Goal: Information Seeking & Learning: Learn about a topic

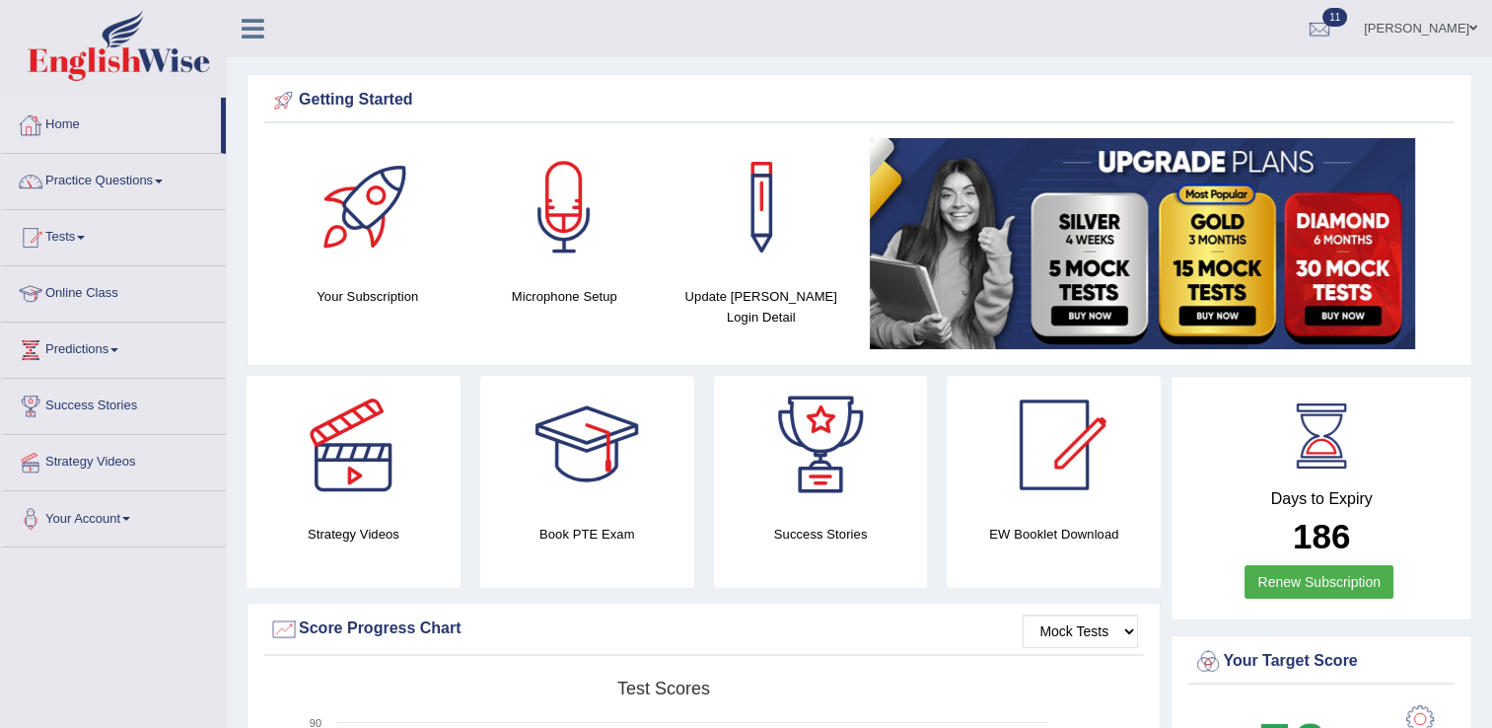
click at [82, 220] on link "Tests" at bounding box center [113, 234] width 225 height 49
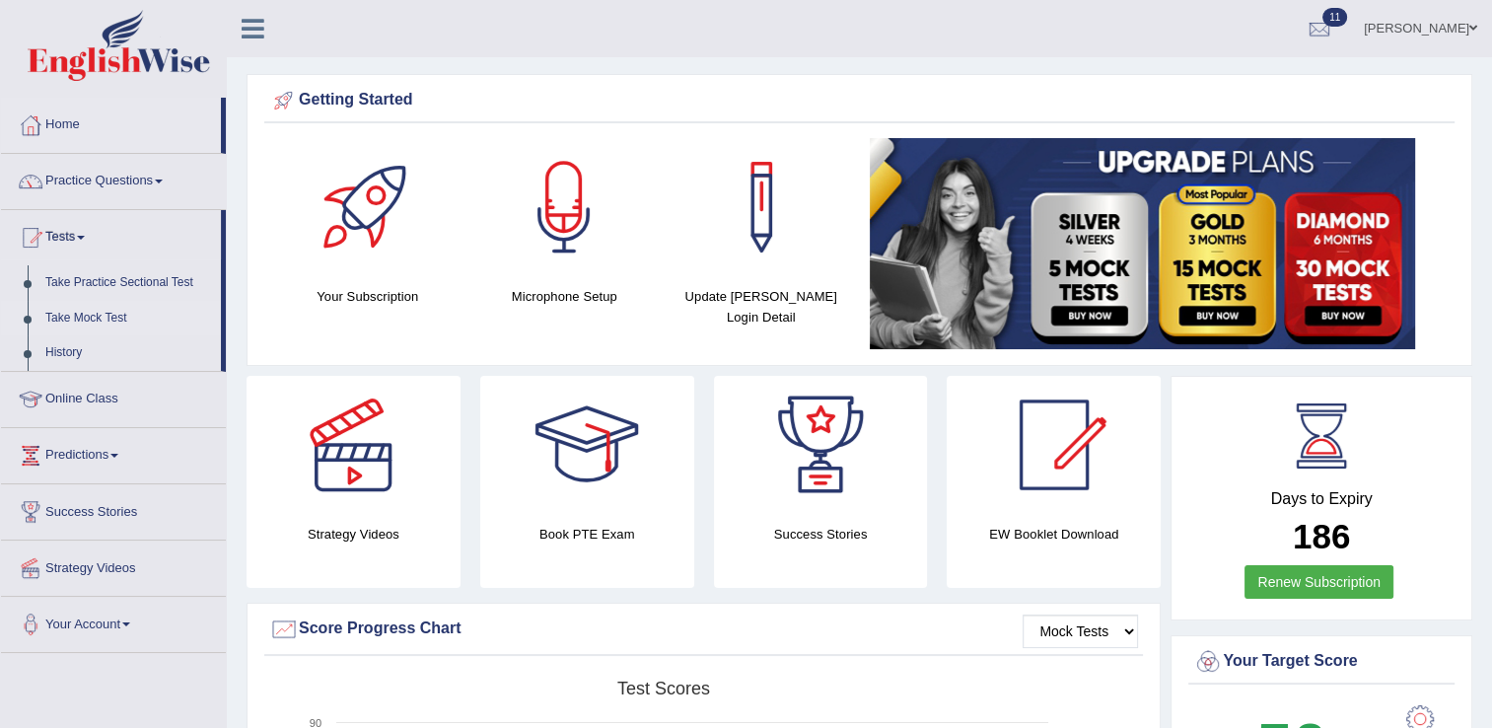
click at [102, 322] on link "Take Mock Test" at bounding box center [128, 319] width 184 height 36
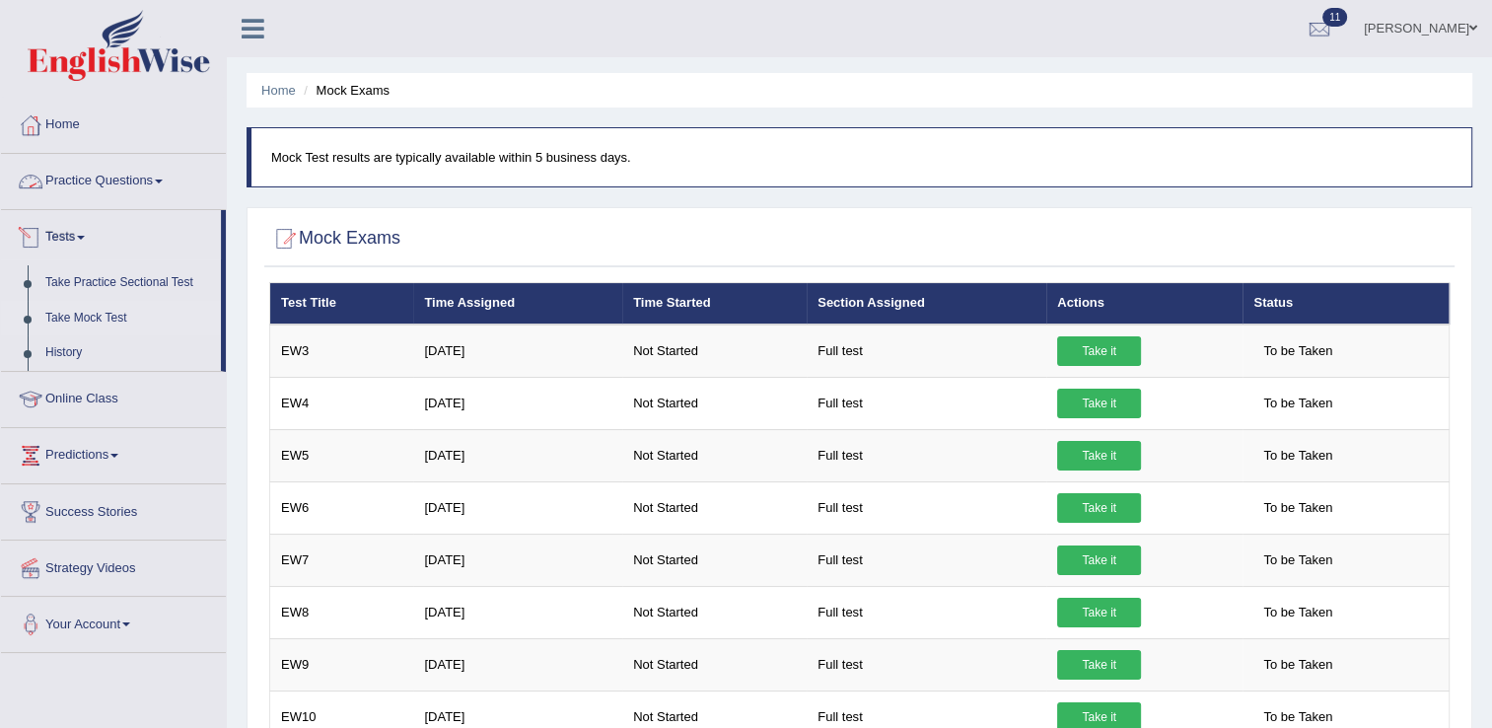
click at [60, 231] on link "Tests" at bounding box center [111, 234] width 220 height 49
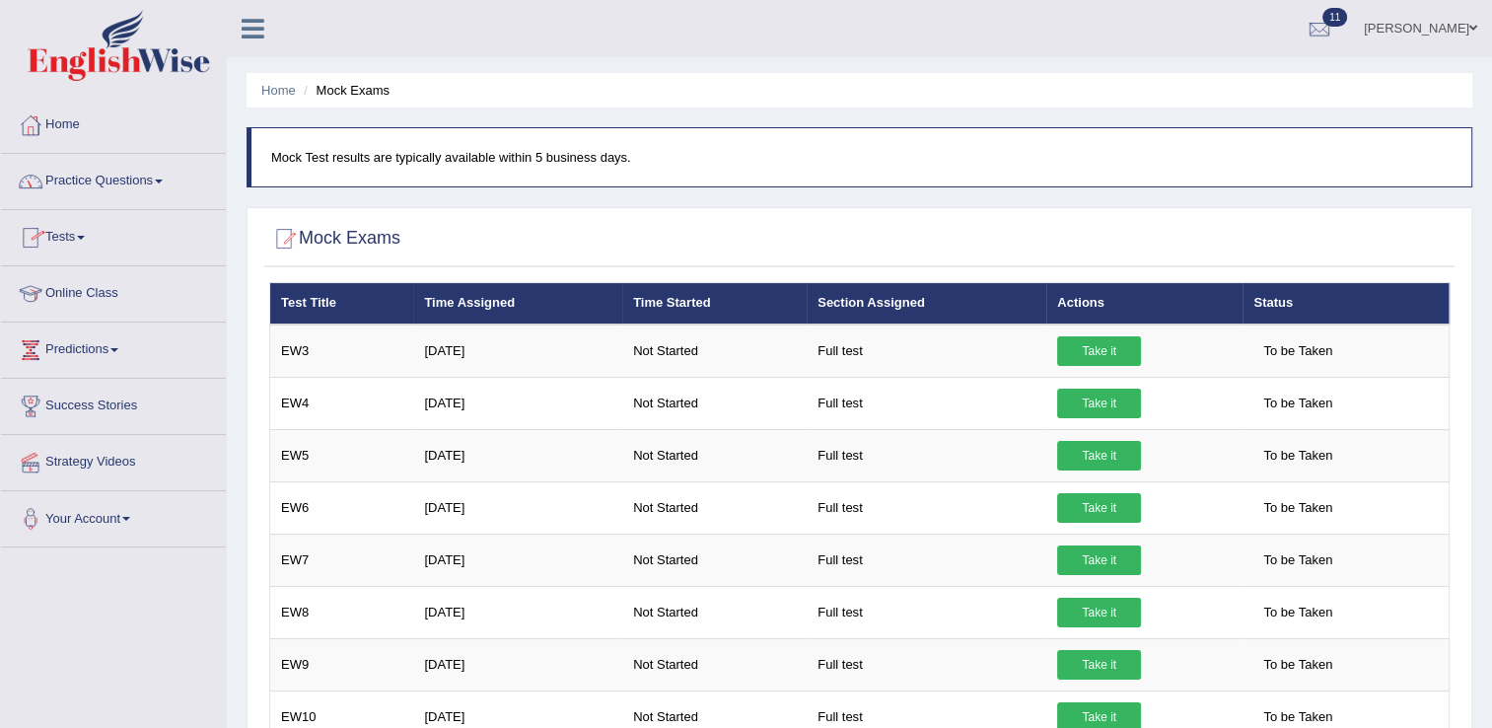
click at [59, 234] on link "Tests" at bounding box center [113, 234] width 225 height 49
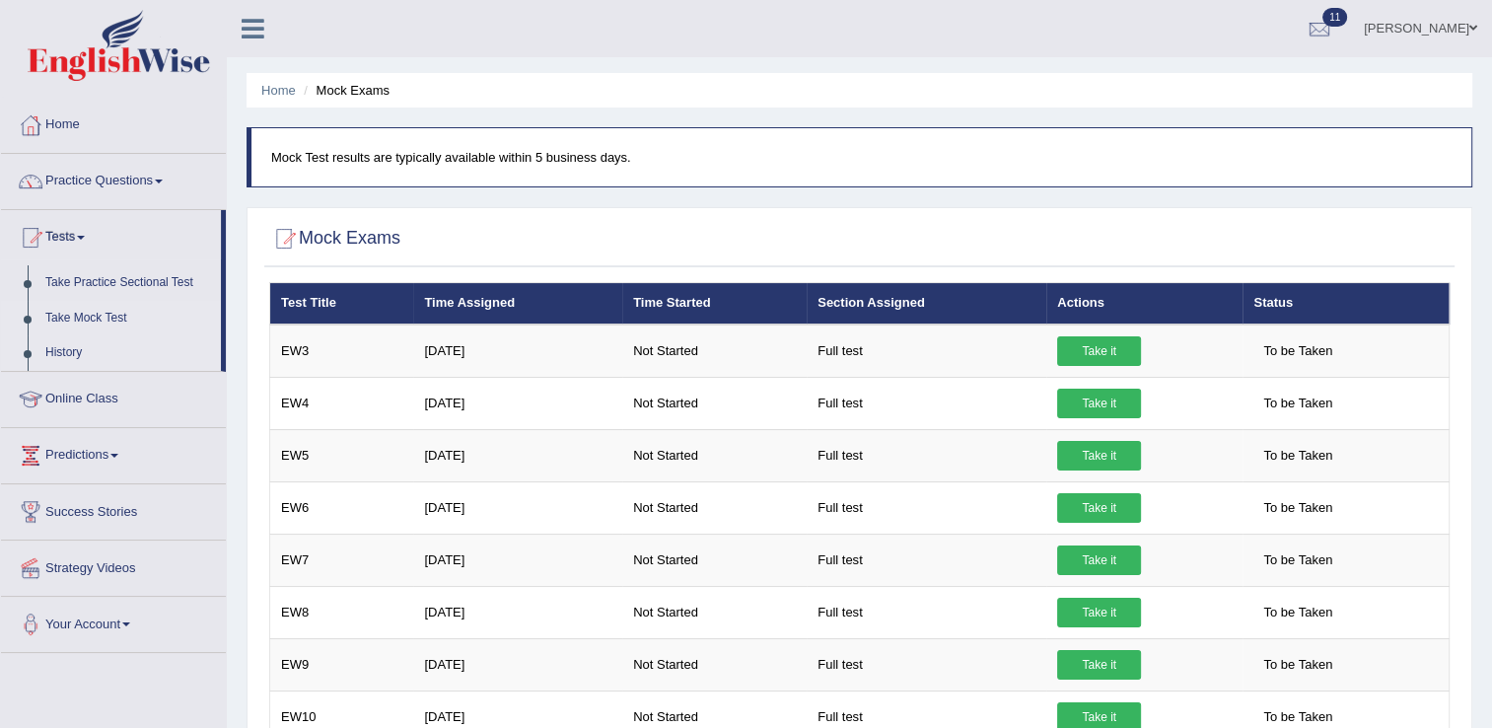
click at [66, 351] on link "History" at bounding box center [128, 353] width 184 height 36
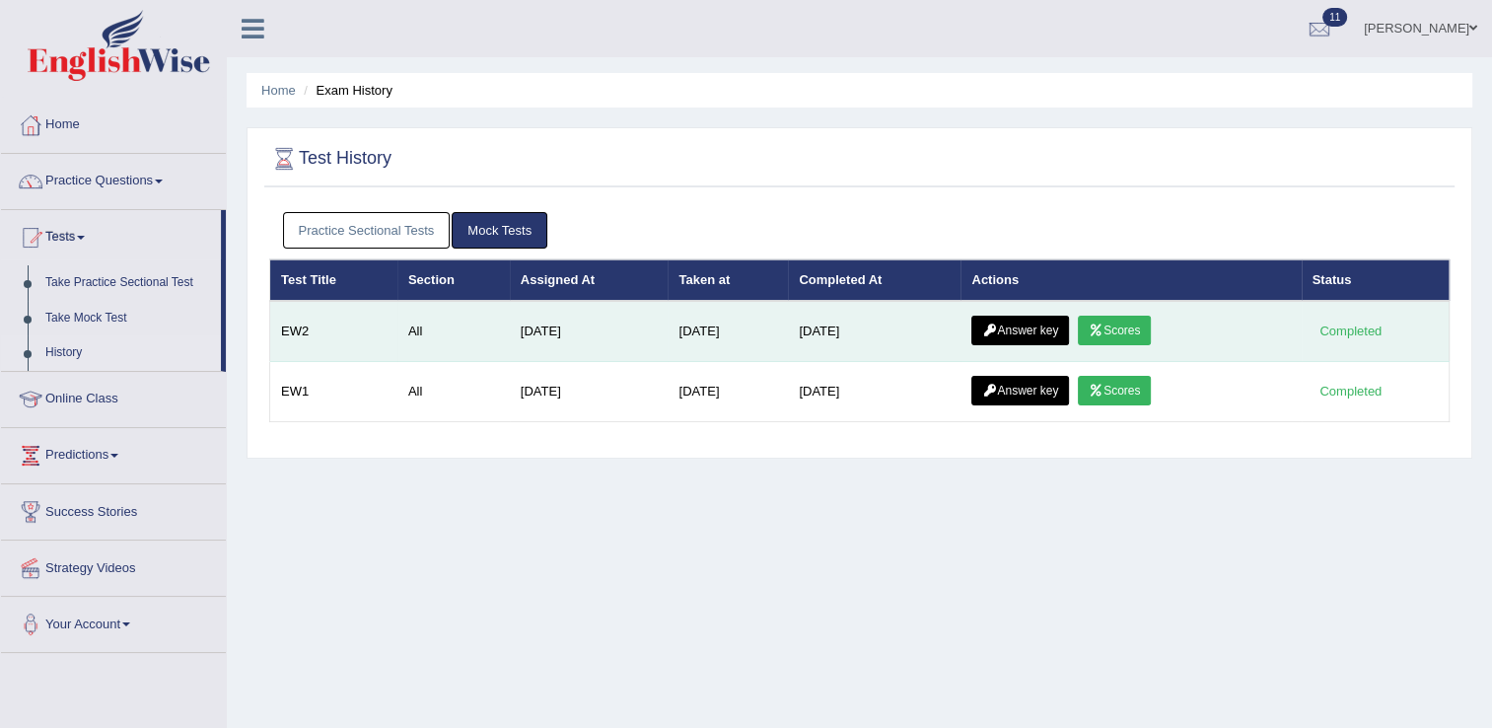
click at [1014, 325] on link "Answer key" at bounding box center [1021, 331] width 98 height 30
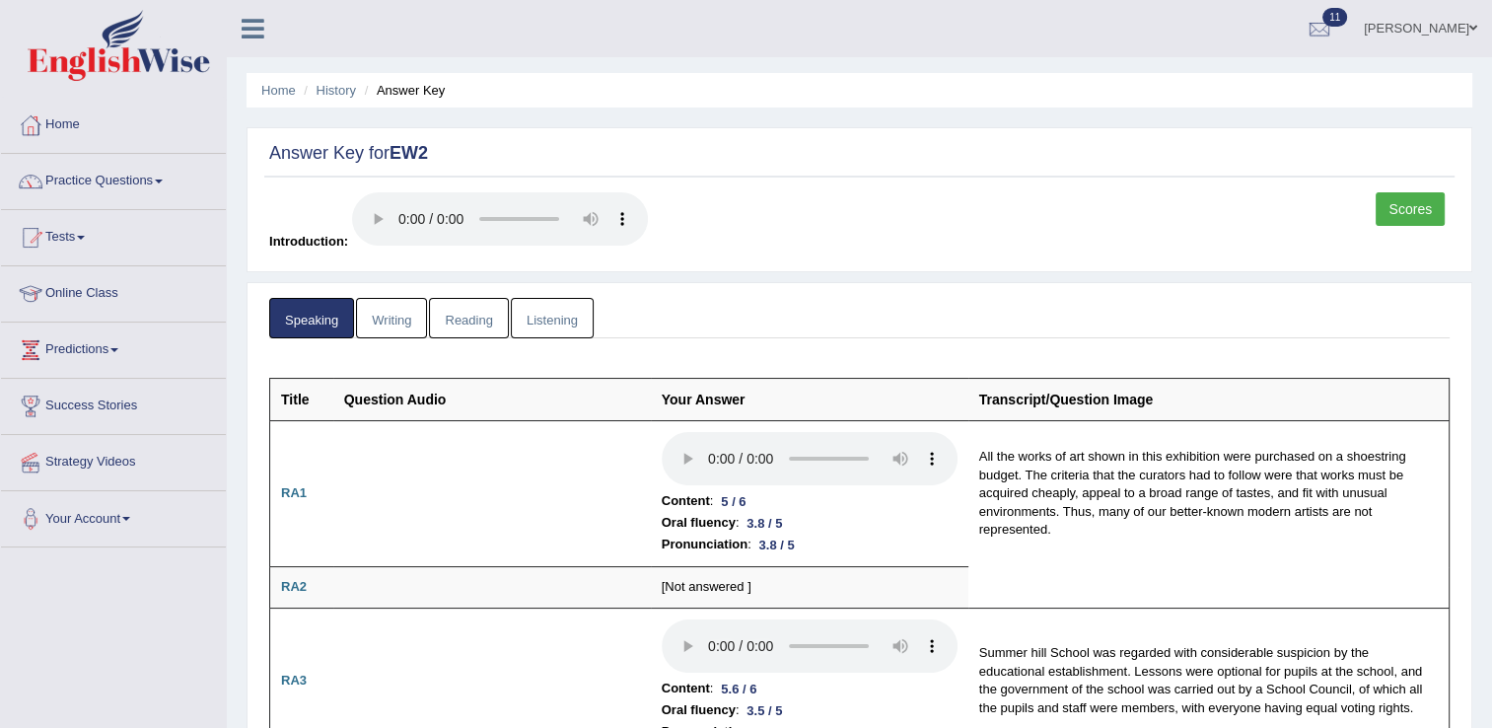
click at [1014, 325] on ul "Speaking Writing Reading Listening" at bounding box center [859, 318] width 1181 height 40
click at [123, 187] on link "Practice Questions" at bounding box center [113, 178] width 225 height 49
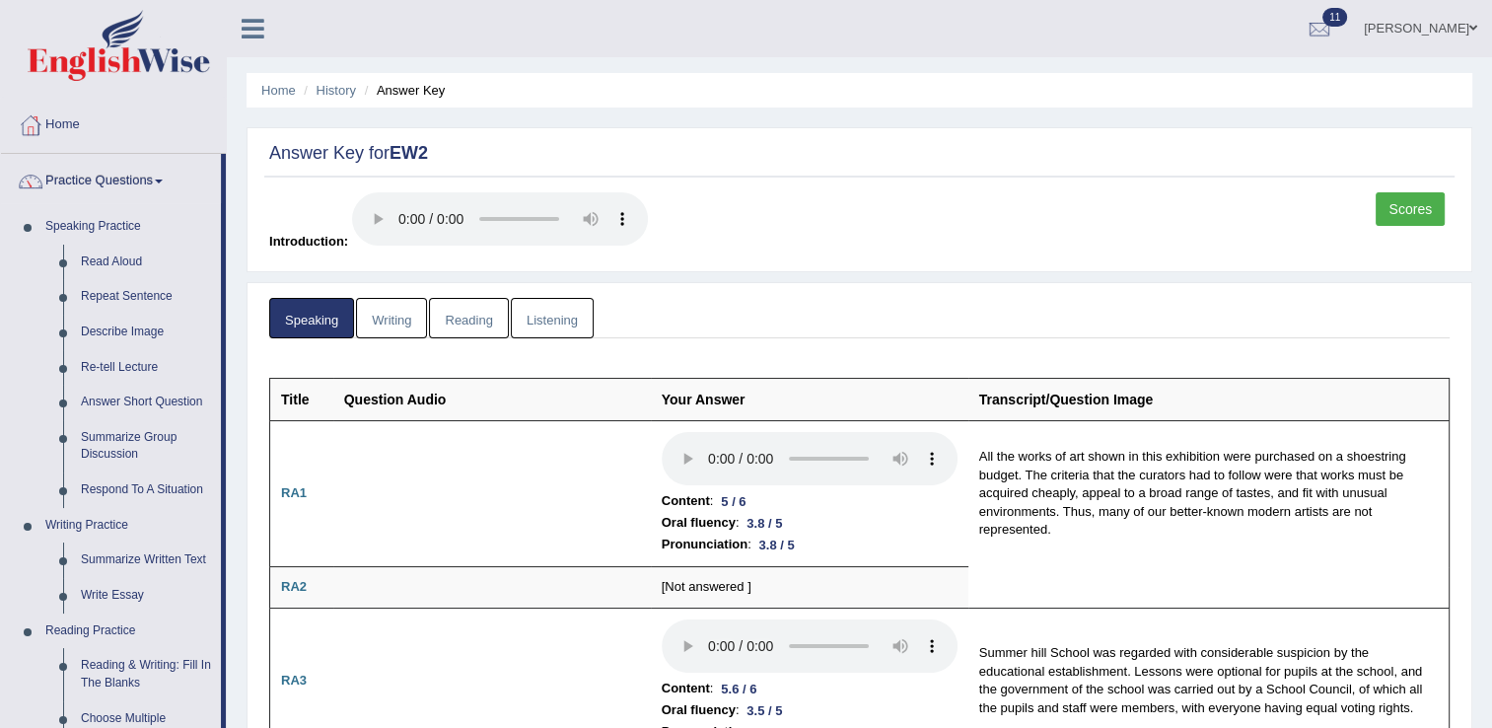
click at [394, 320] on link "Writing" at bounding box center [391, 318] width 71 height 40
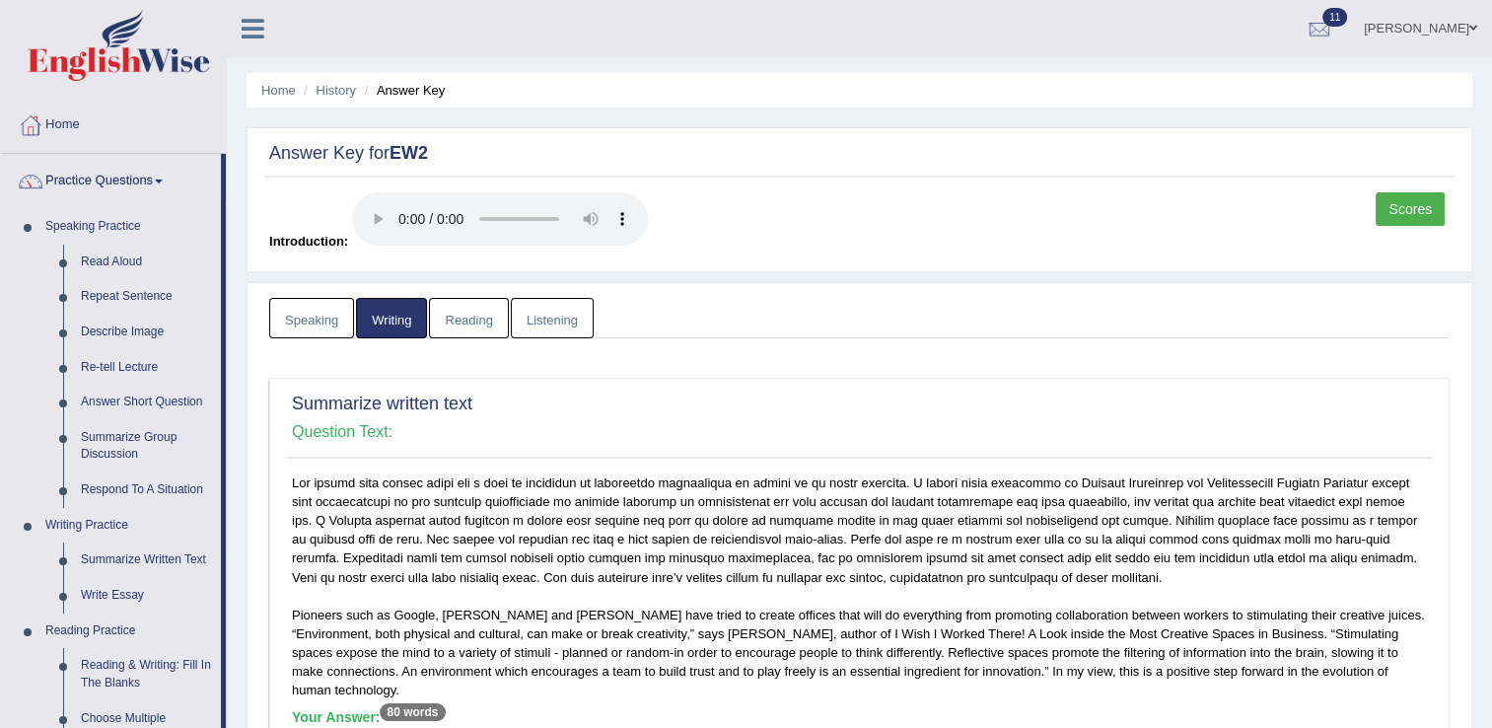
click at [490, 325] on link "Reading" at bounding box center [468, 318] width 79 height 40
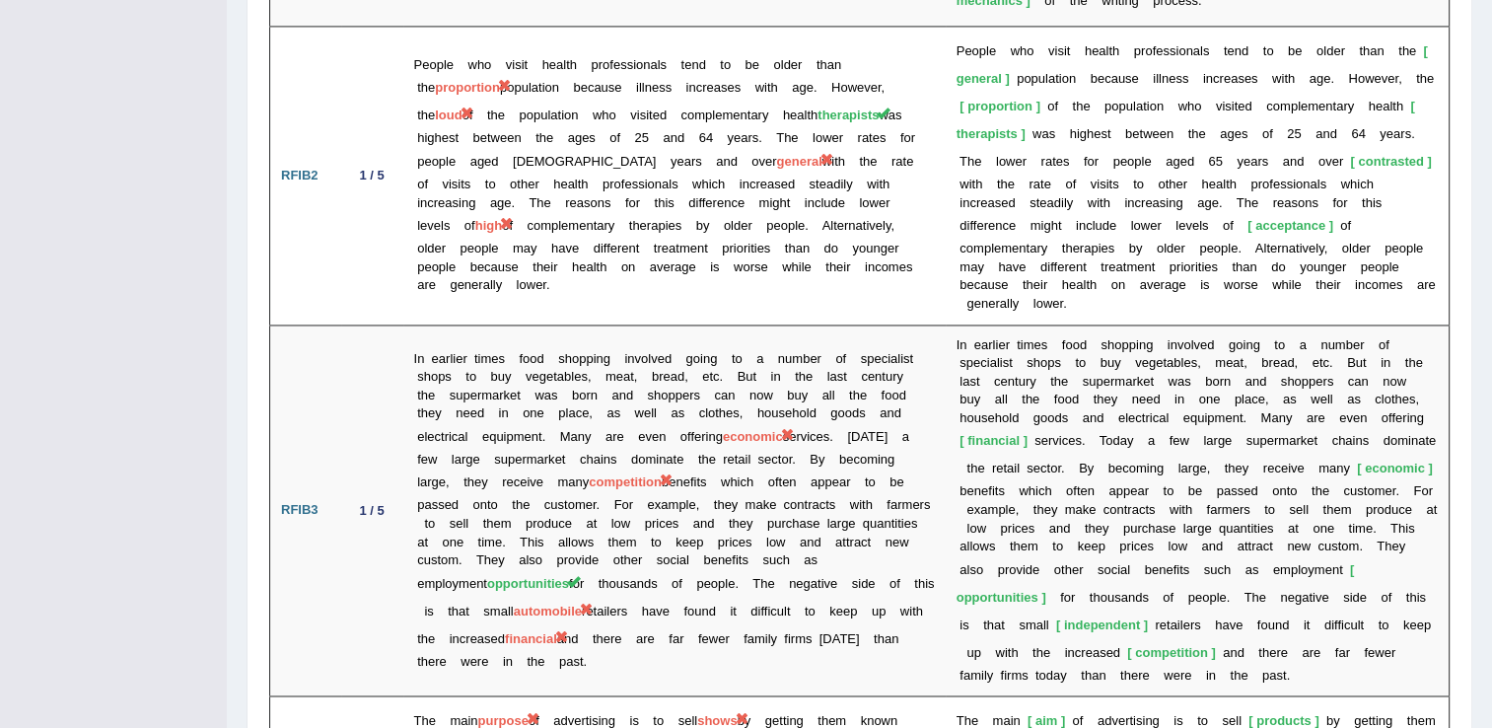
scroll to position [3132, 0]
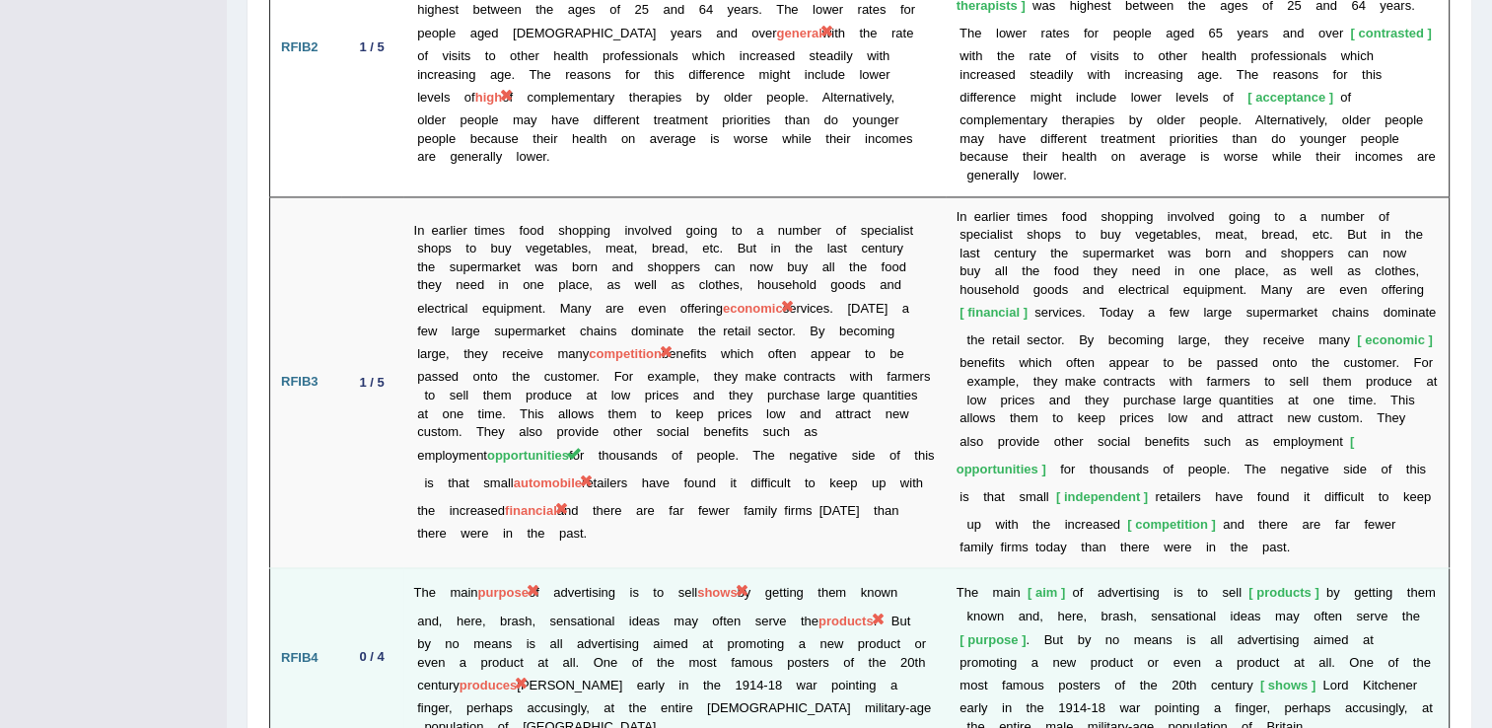
click at [1026, 568] on td "T h e m a i n aim o f a d v e r t i s i n g i s t o s e l l products b y g e t …" at bounding box center [1198, 657] width 504 height 179
click at [1041, 568] on td "T h e m a i n aim o f a d v e r t i s i n g i s t o s e l l products b y g e t …" at bounding box center [1198, 657] width 504 height 179
click at [1109, 654] on b "d" at bounding box center [1112, 661] width 7 height 15
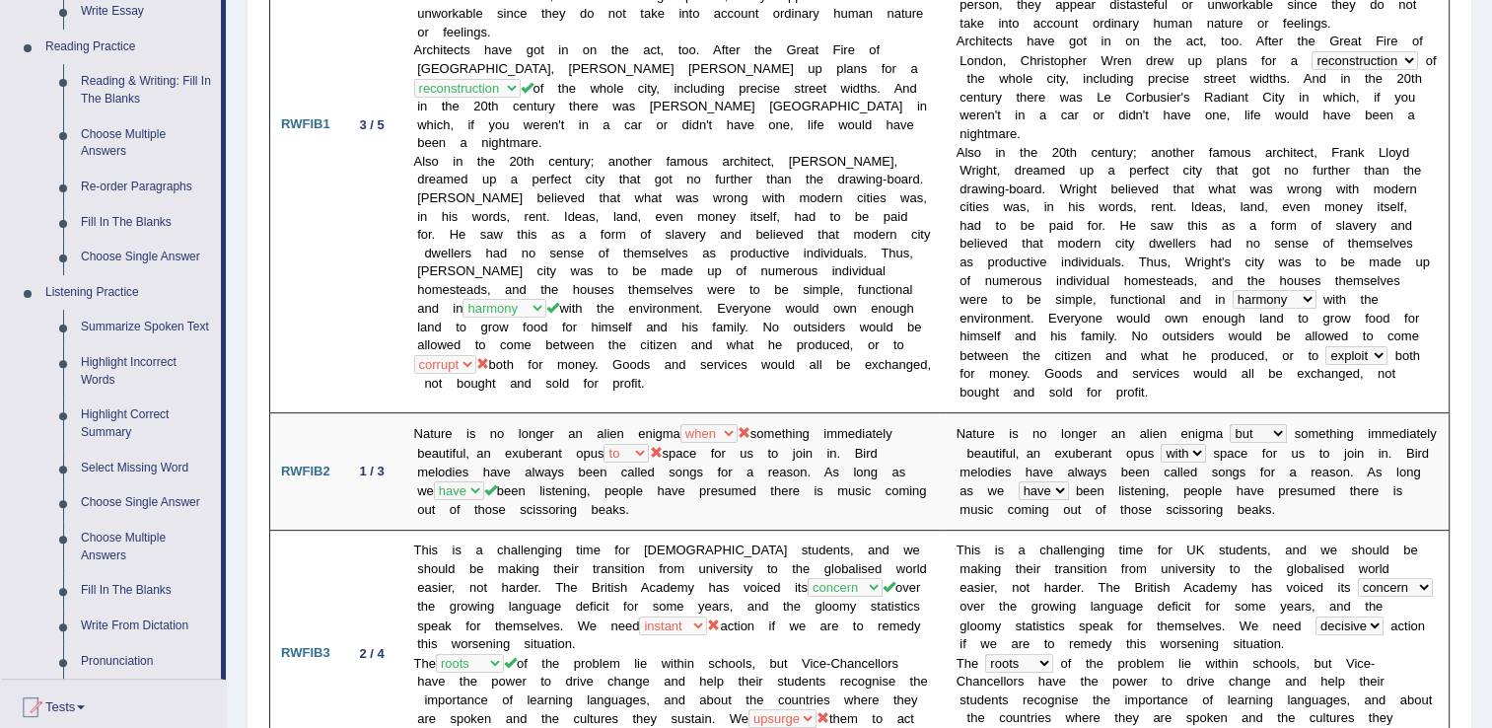
scroll to position [0, 0]
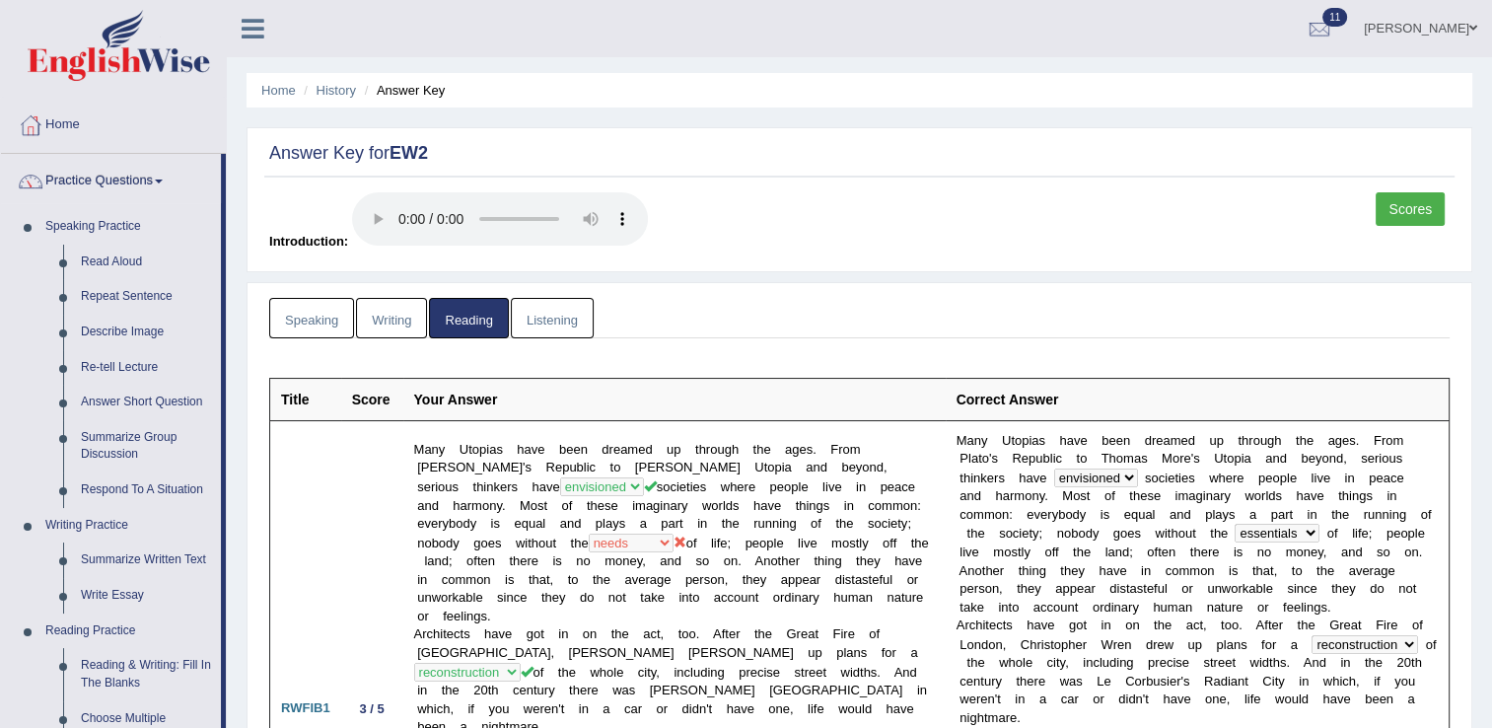
click at [568, 318] on link "Listening" at bounding box center [552, 318] width 83 height 40
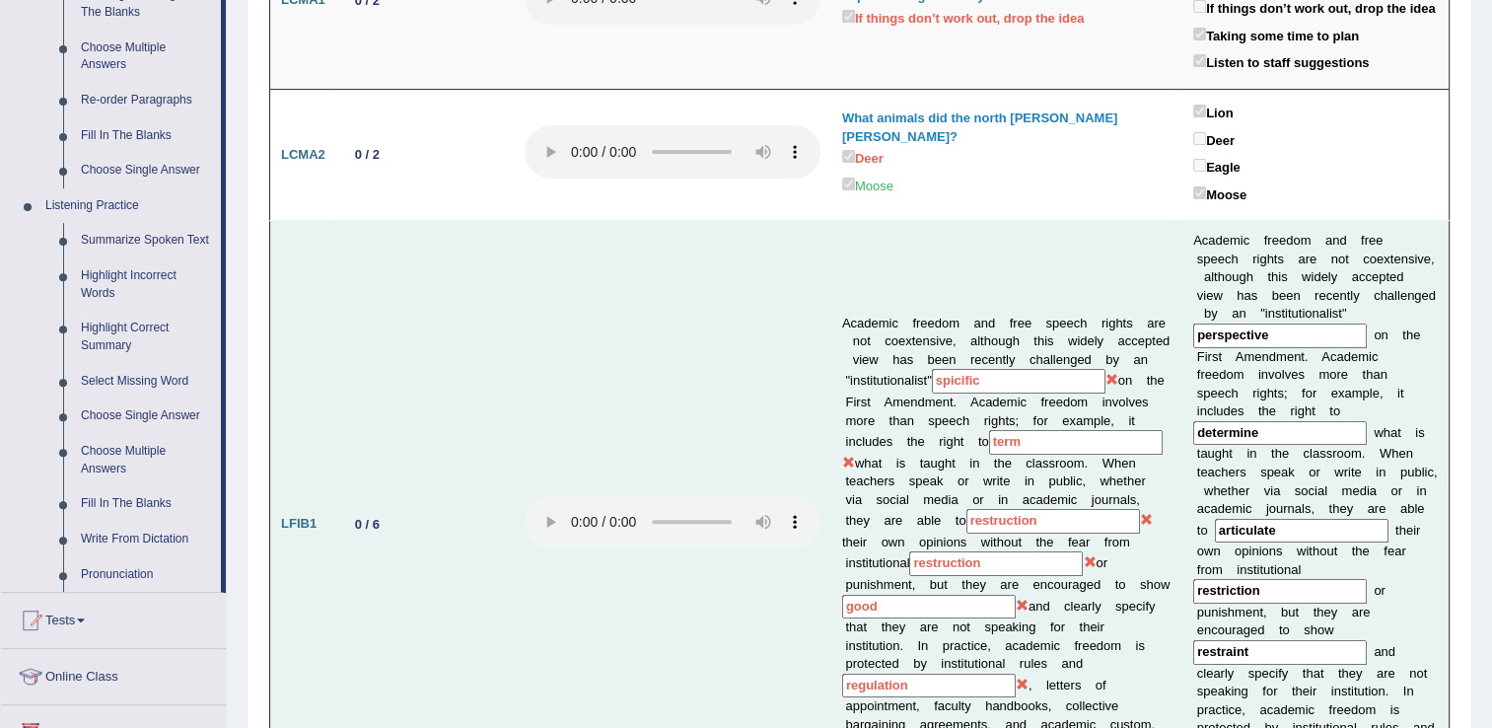
scroll to position [710, 0]
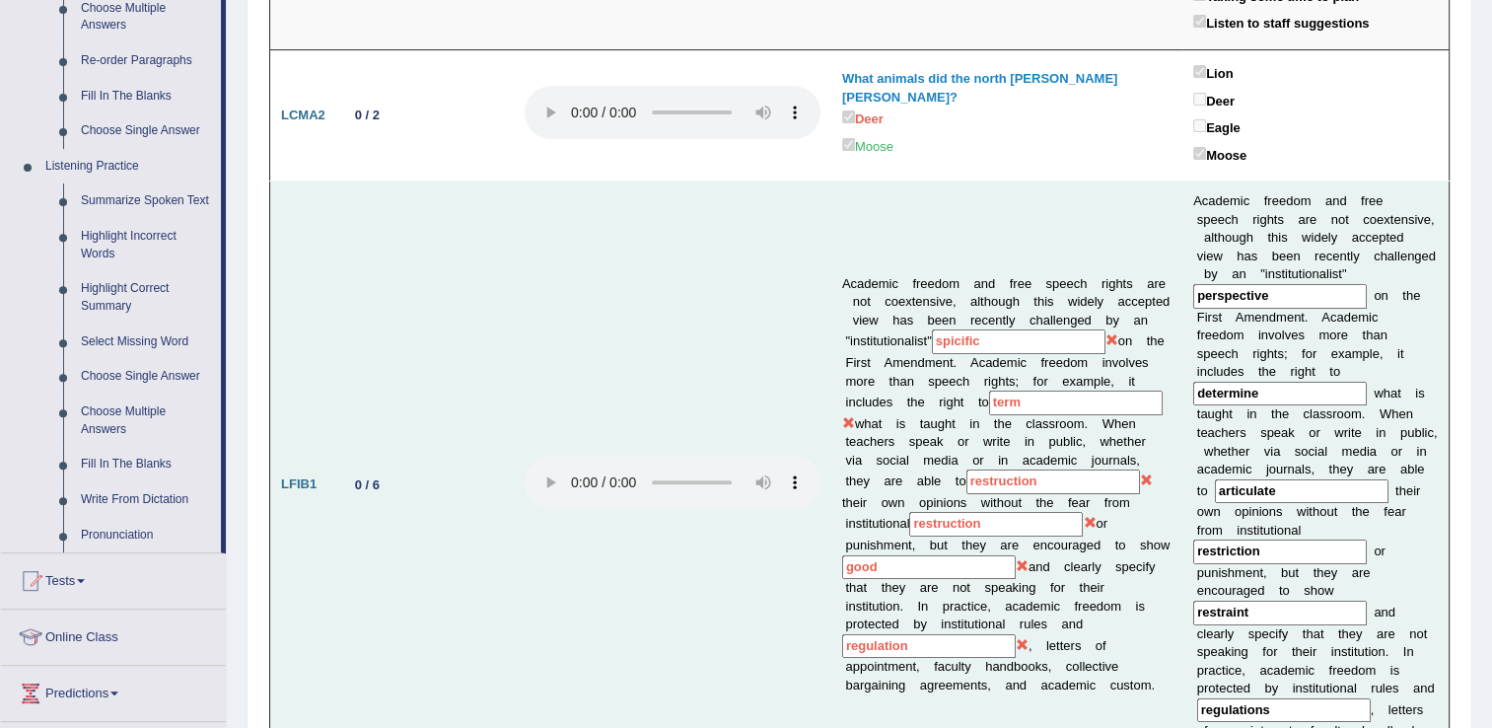
click at [1336, 406] on b "o" at bounding box center [1339, 413] width 7 height 15
click at [1218, 382] on input "determine" at bounding box center [1280, 394] width 174 height 25
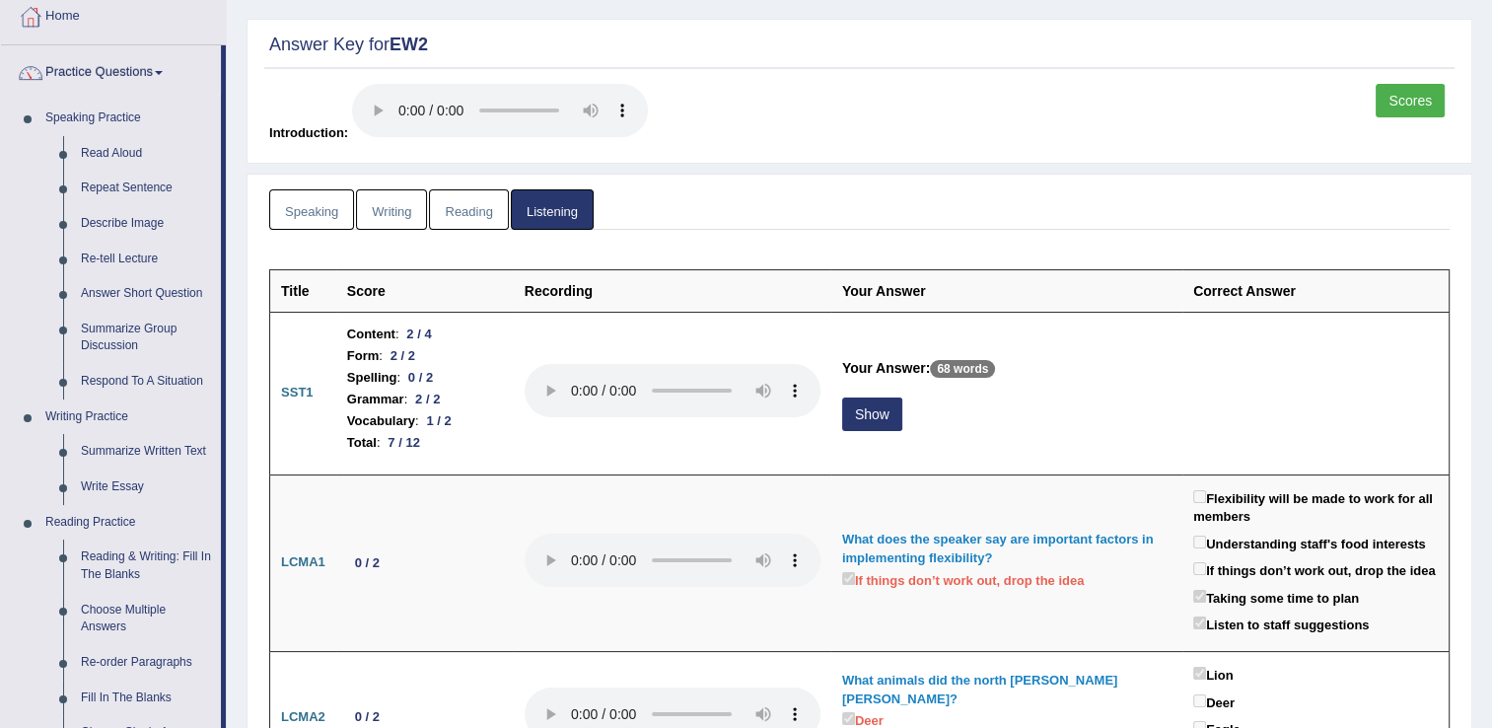
scroll to position [67, 0]
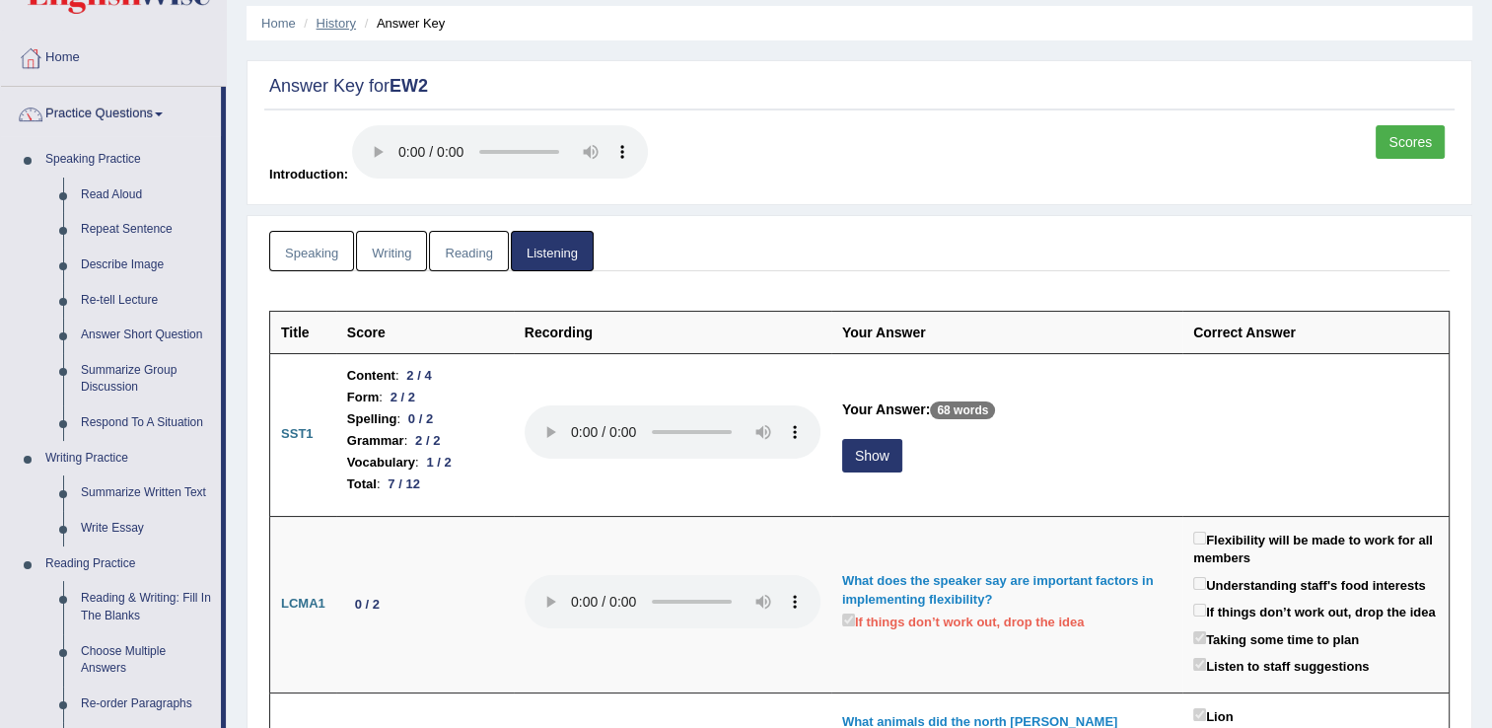
click at [337, 26] on link "History" at bounding box center [336, 23] width 39 height 15
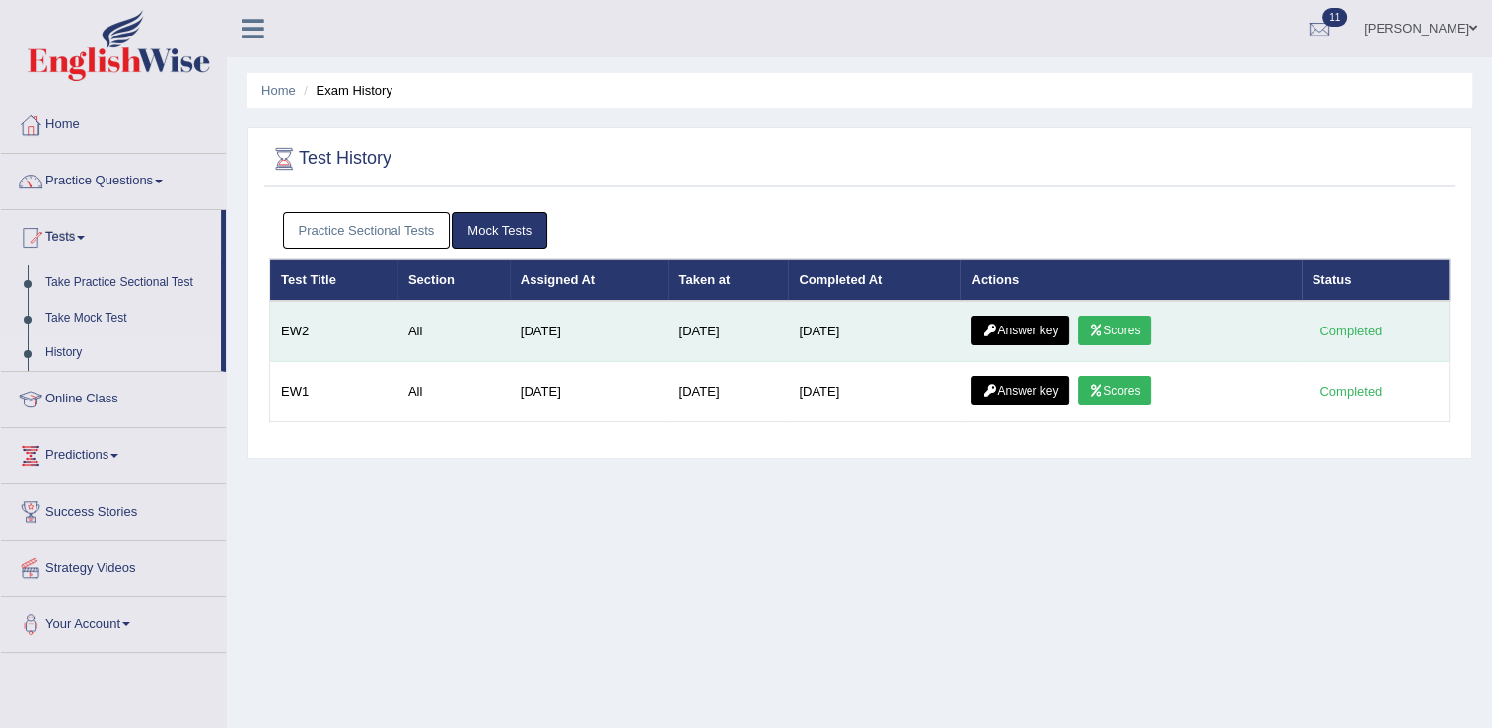
click at [1120, 324] on link "Scores" at bounding box center [1114, 331] width 73 height 30
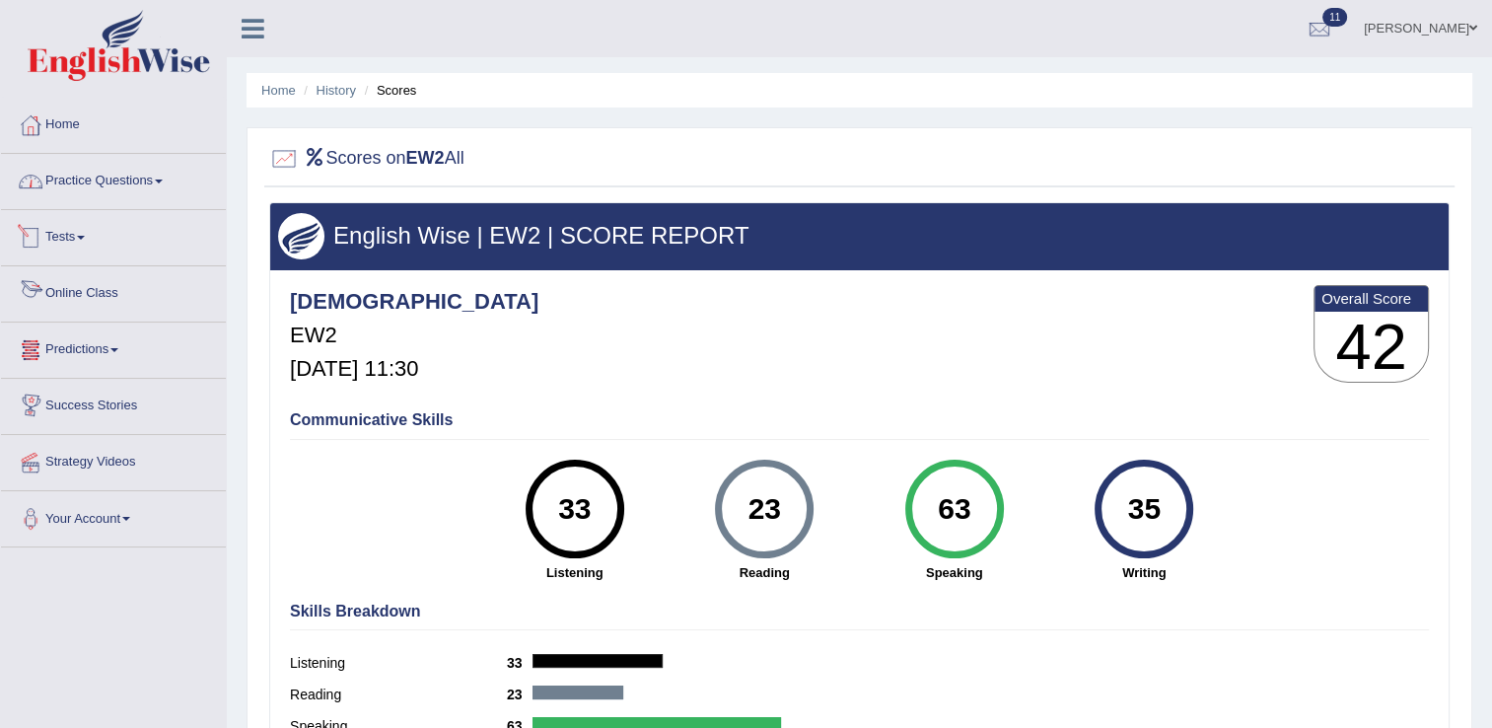
click at [107, 190] on link "Practice Questions" at bounding box center [113, 178] width 225 height 49
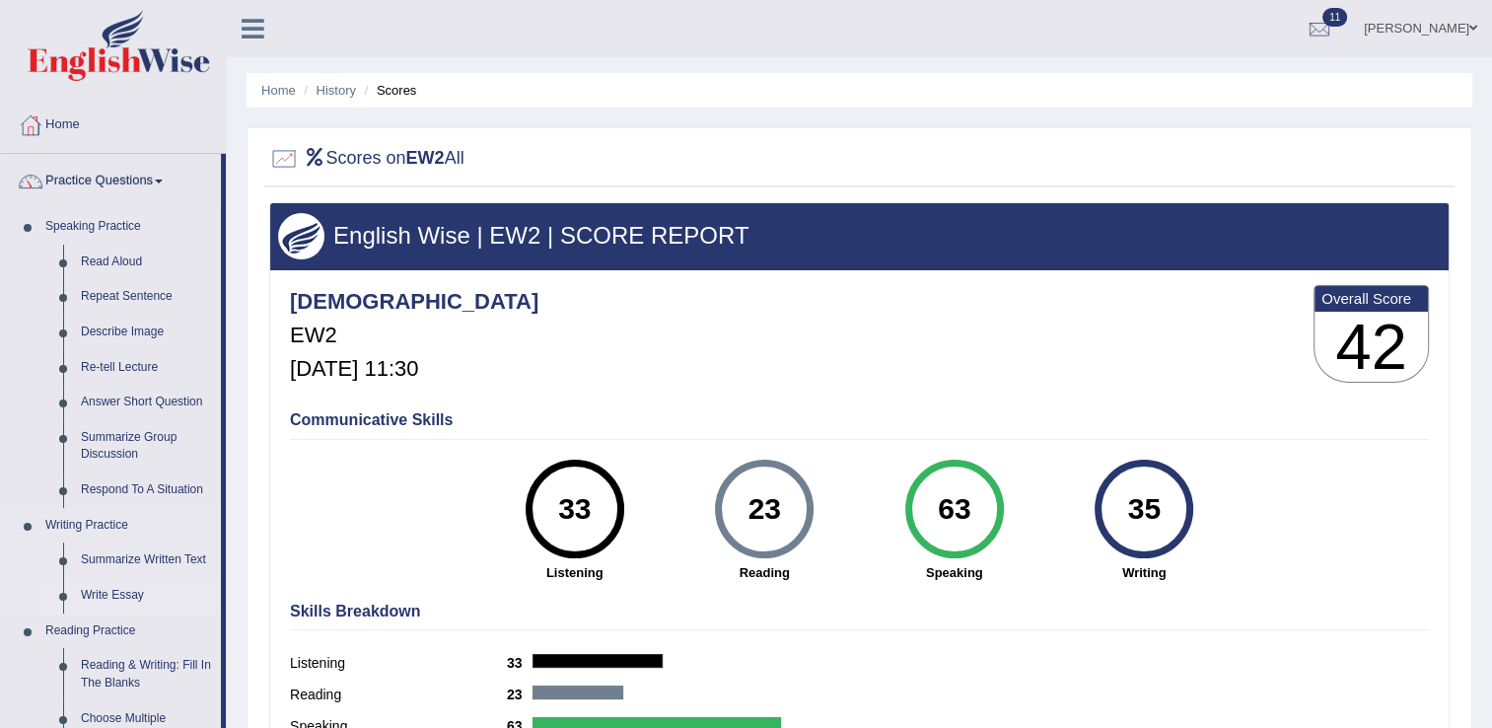
click at [119, 594] on link "Write Essay" at bounding box center [146, 596] width 149 height 36
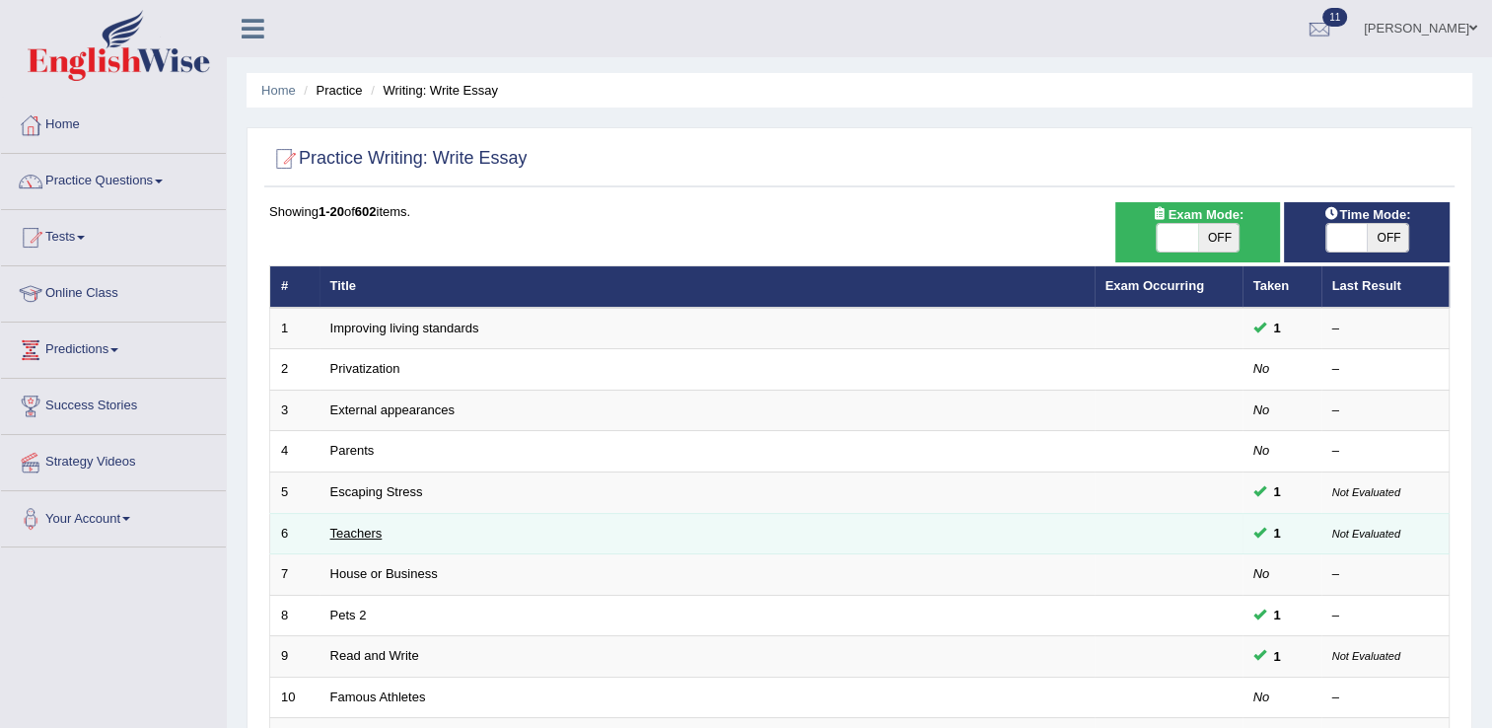
click at [374, 527] on link "Teachers" at bounding box center [356, 533] width 52 height 15
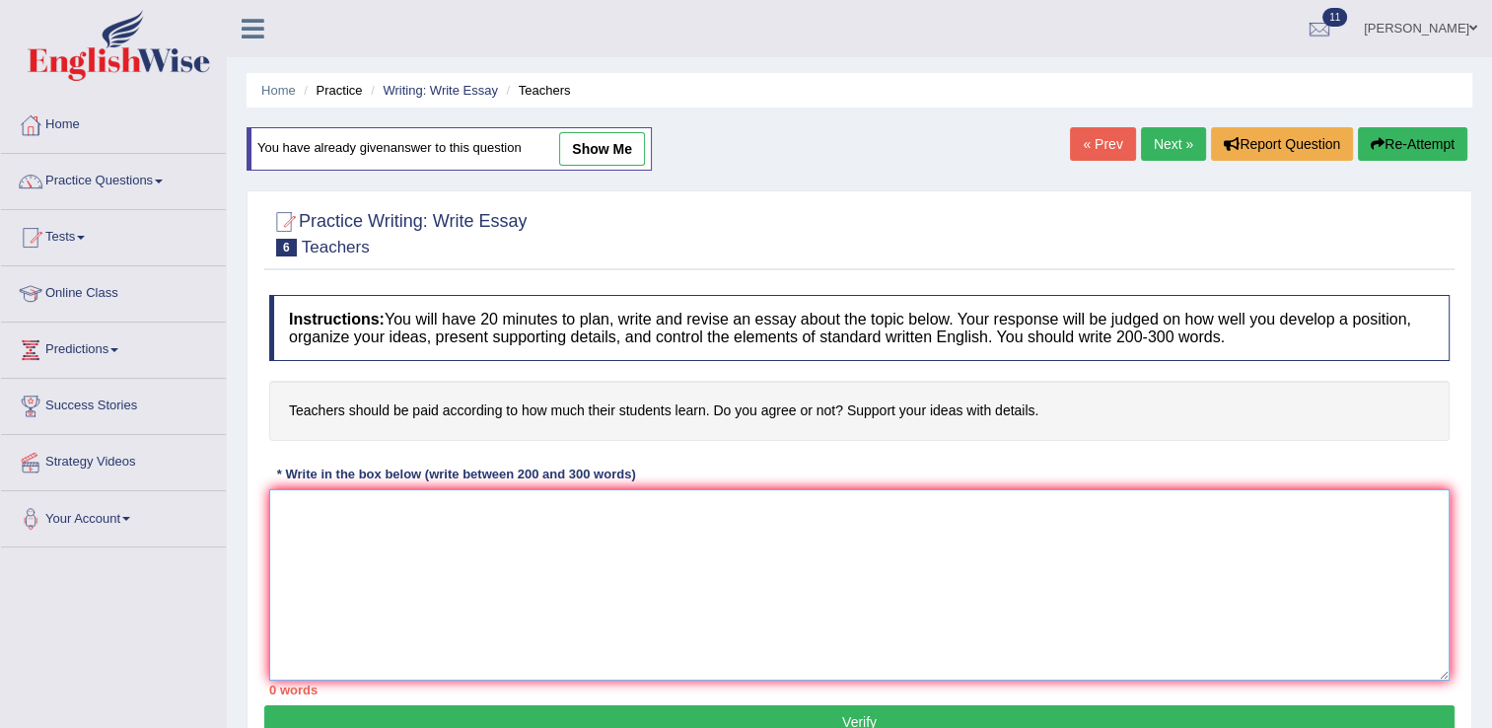
click at [329, 517] on textarea at bounding box center [859, 584] width 1181 height 191
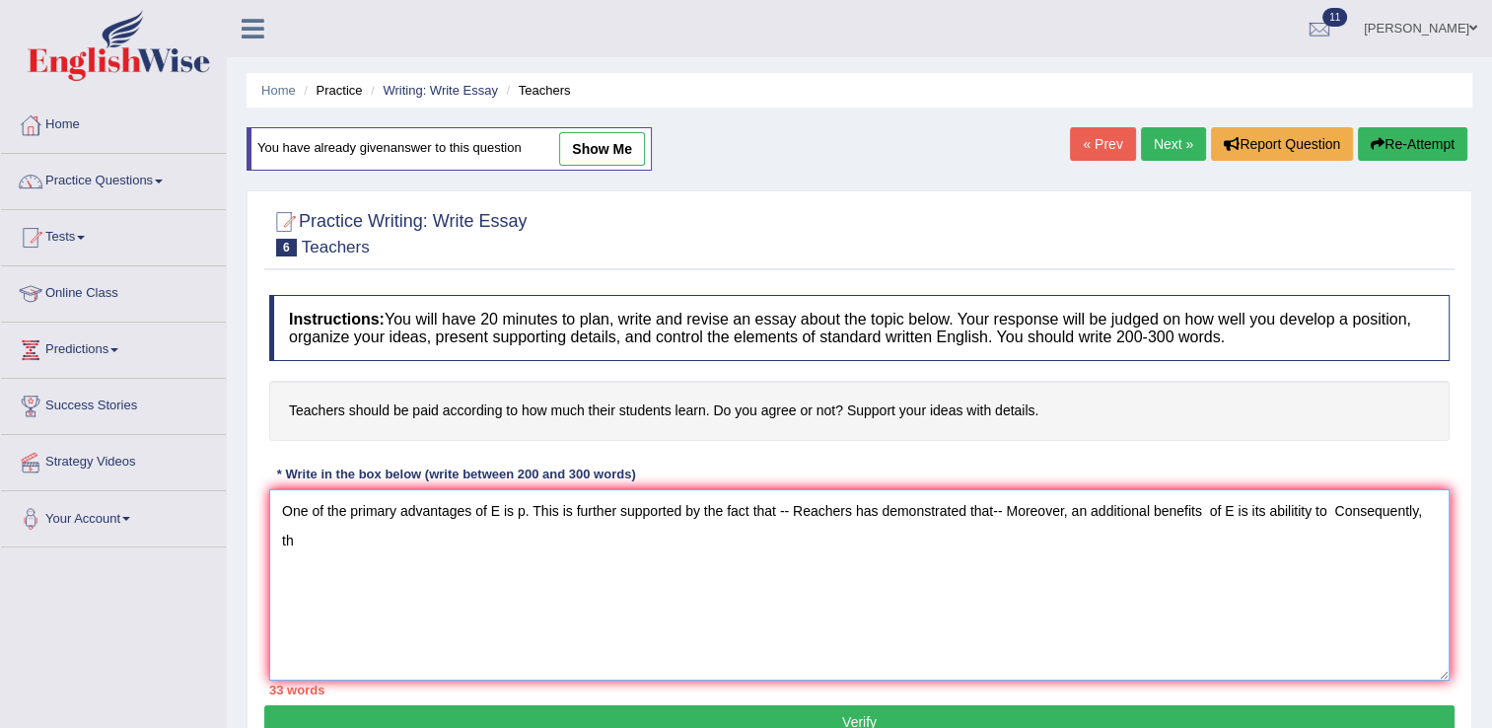
type textarea "One of the primary advantages of E is p. This is further supported by the fact …"
